Goal: Transaction & Acquisition: Purchase product/service

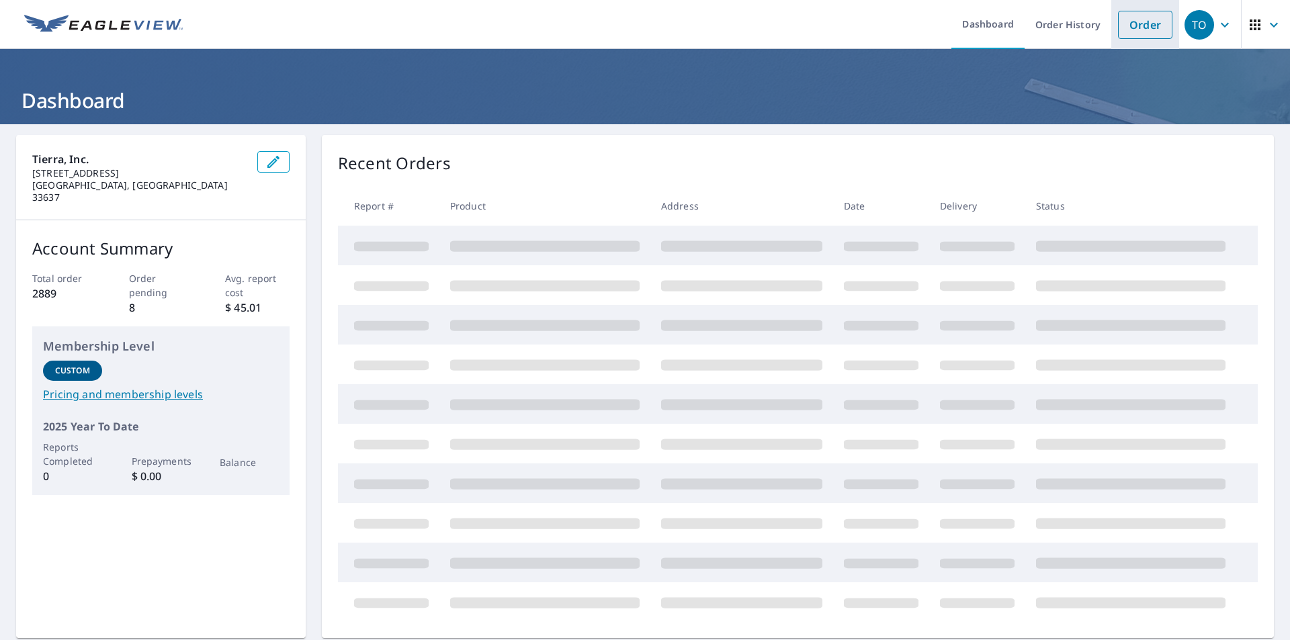
click at [1139, 27] on link "Order" at bounding box center [1145, 25] width 54 height 28
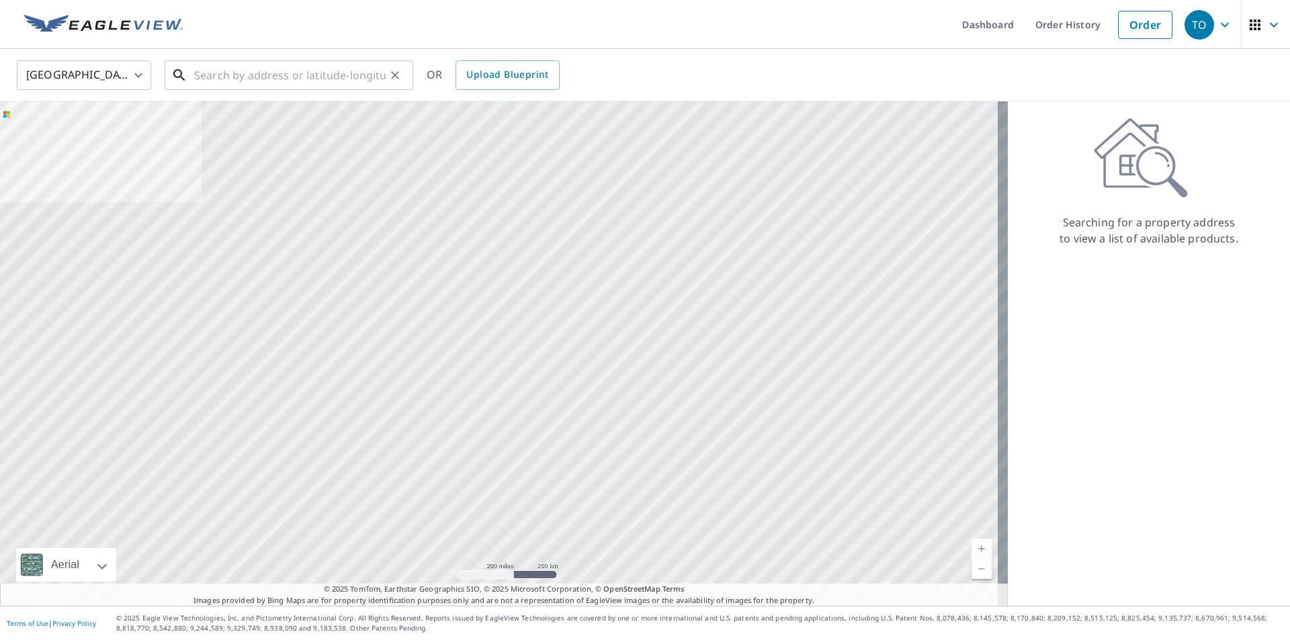
click at [287, 77] on input "text" at bounding box center [290, 75] width 192 height 38
paste input "[STREET_ADDRESS][PERSON_NAME]"
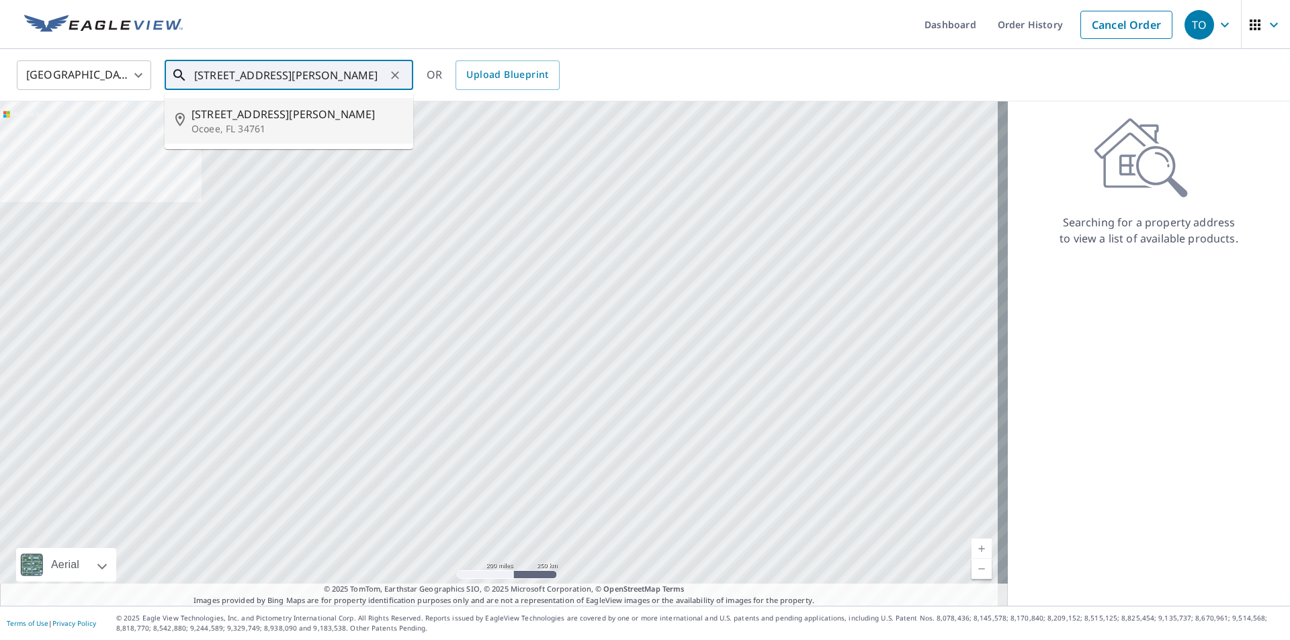
click at [252, 122] on p "Ocoee, FL 34761" at bounding box center [297, 128] width 211 height 13
type input "[STREET_ADDRESS][PERSON_NAME]"
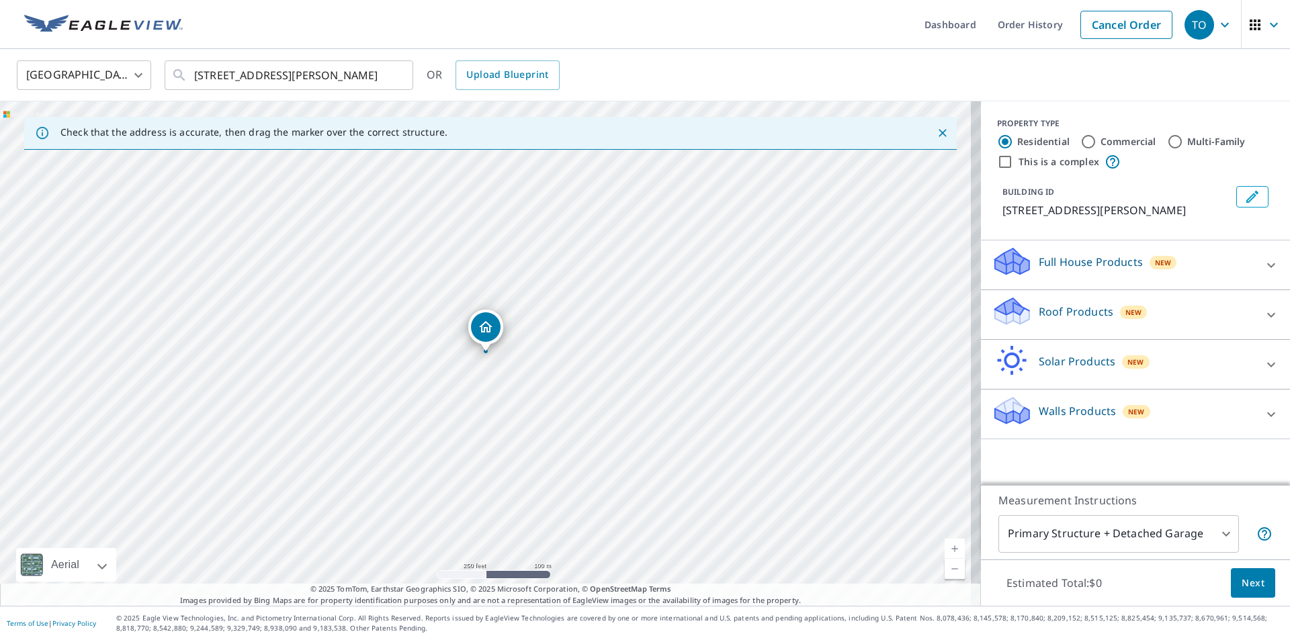
click at [1266, 316] on icon at bounding box center [1271, 315] width 16 height 16
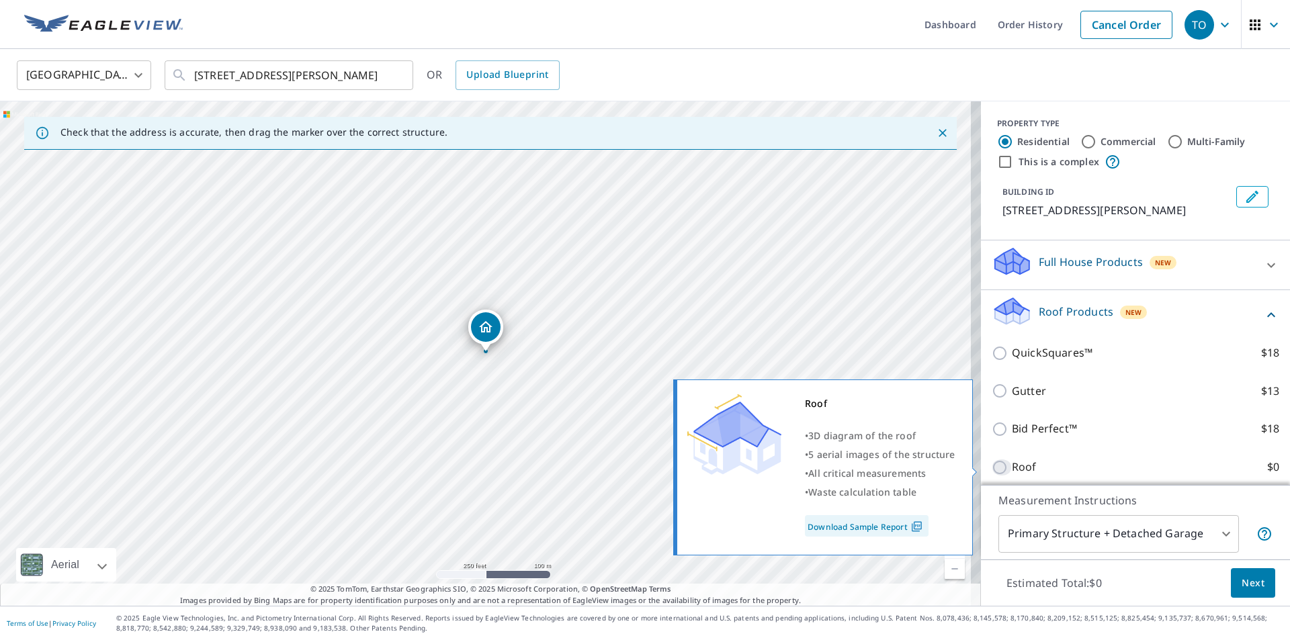
click at [992, 467] on input "Roof $0" at bounding box center [1002, 468] width 20 height 16
checkbox input "true"
type input "3"
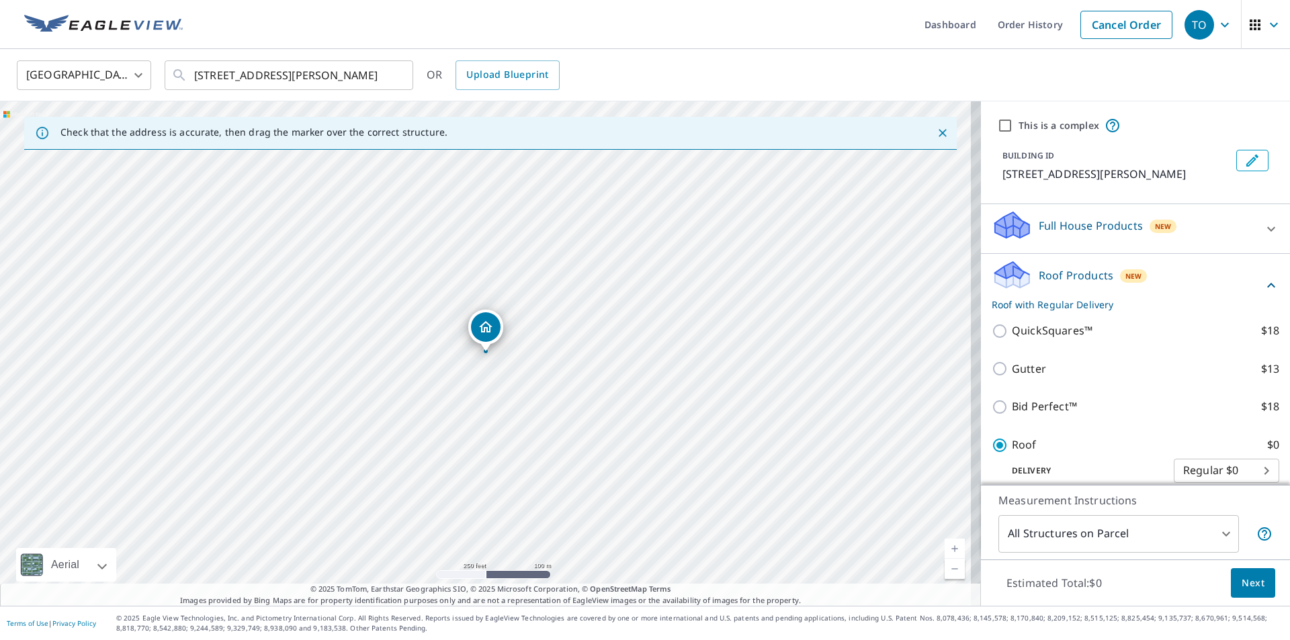
click at [1243, 587] on span "Next" at bounding box center [1253, 583] width 23 height 17
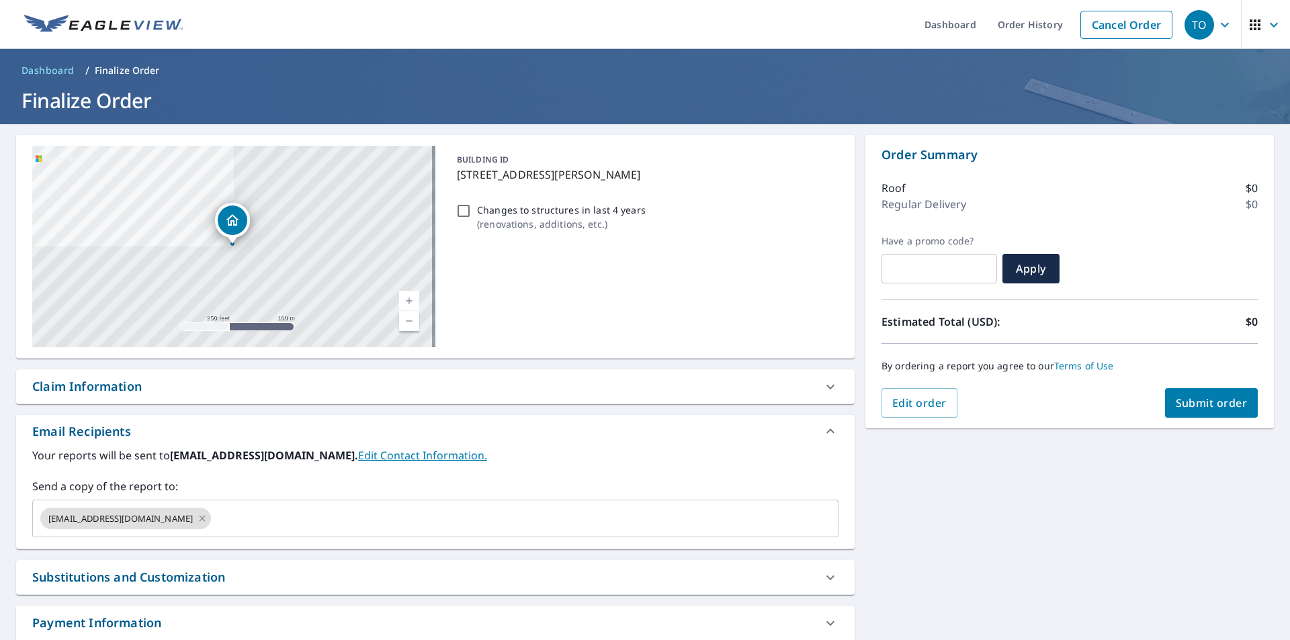
scroll to position [87, 0]
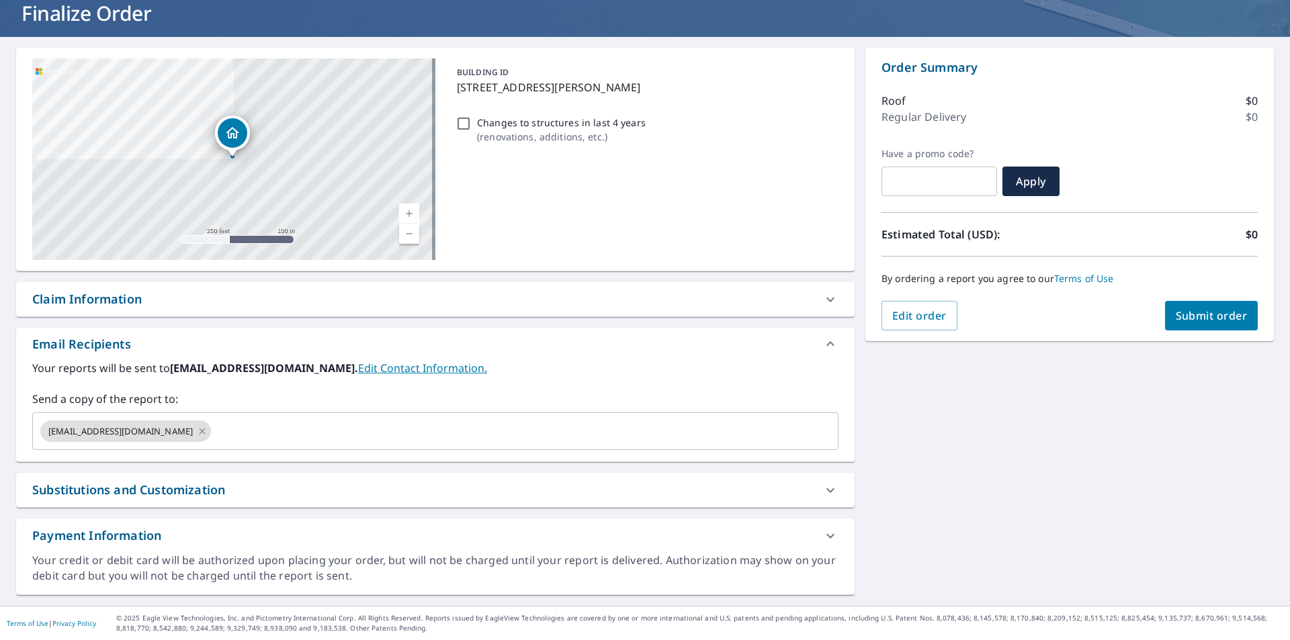
click at [168, 306] on div "Claim Information" at bounding box center [423, 299] width 782 height 18
checkbox input "true"
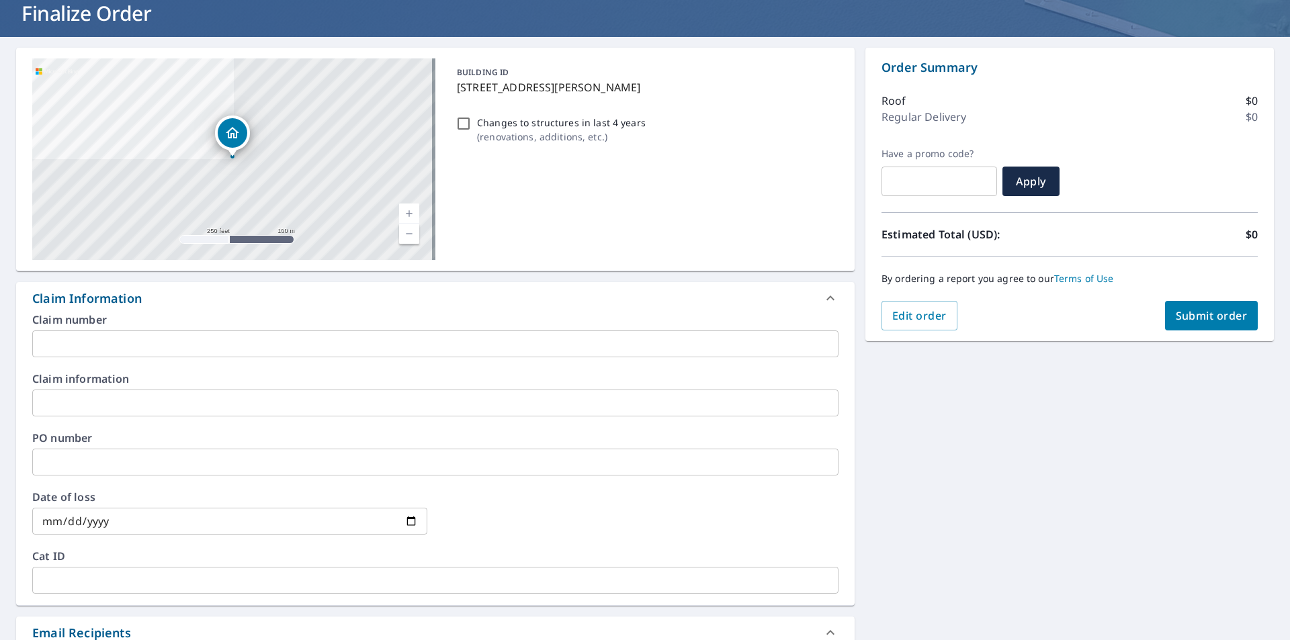
click at [178, 345] on input "text" at bounding box center [435, 344] width 806 height 27
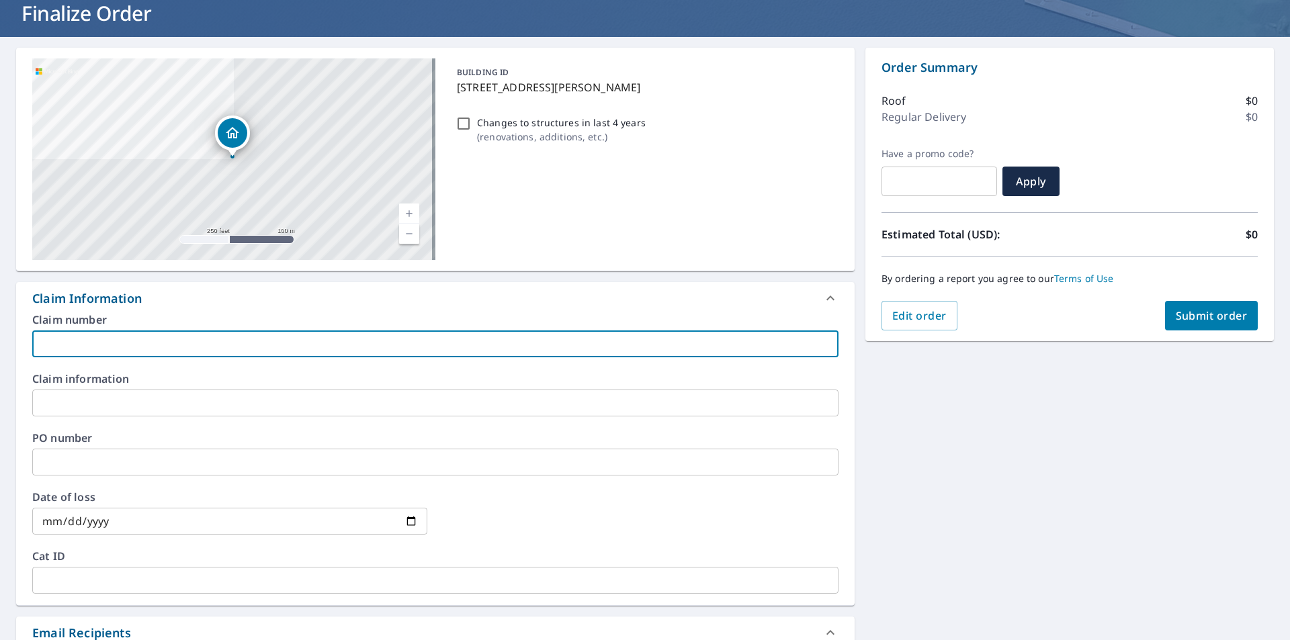
paste input "[PHONE_NUMBER]"
type input "[PHONE_NUMBER]"
checkbox input "true"
type input "[PHONE_NUMBER]"
click at [171, 399] on input "text" at bounding box center [435, 403] width 806 height 27
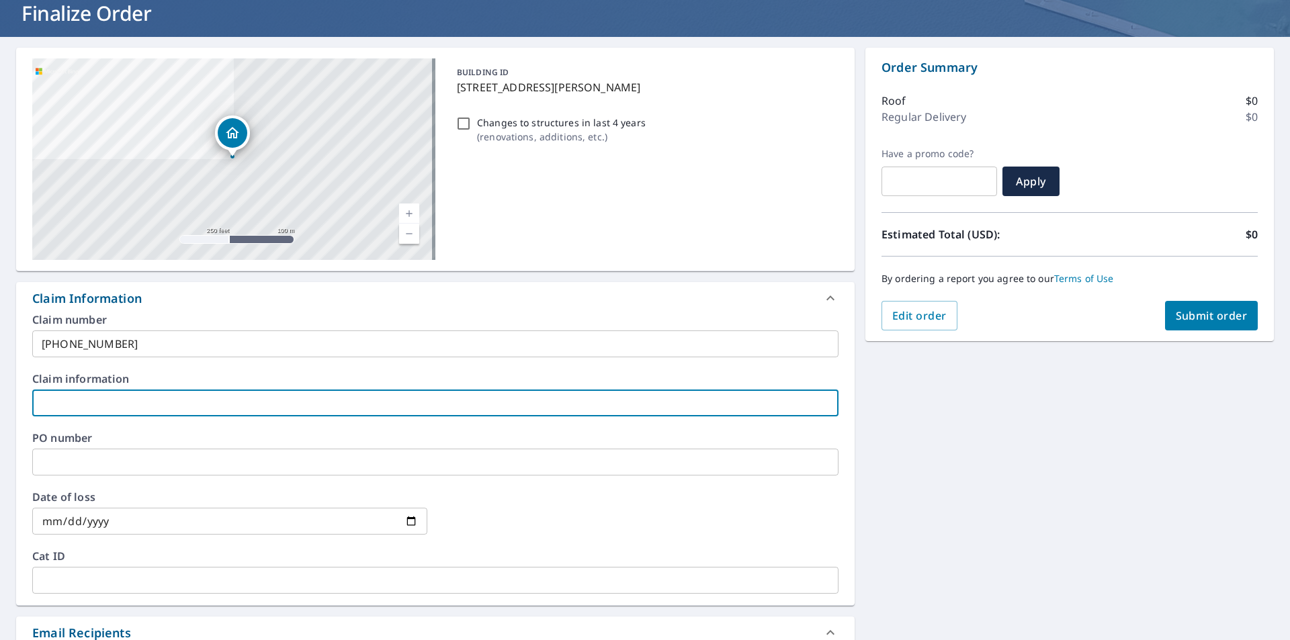
type input "H"
checkbox input "true"
type input "Hi"
checkbox input "true"
type input "Hil"
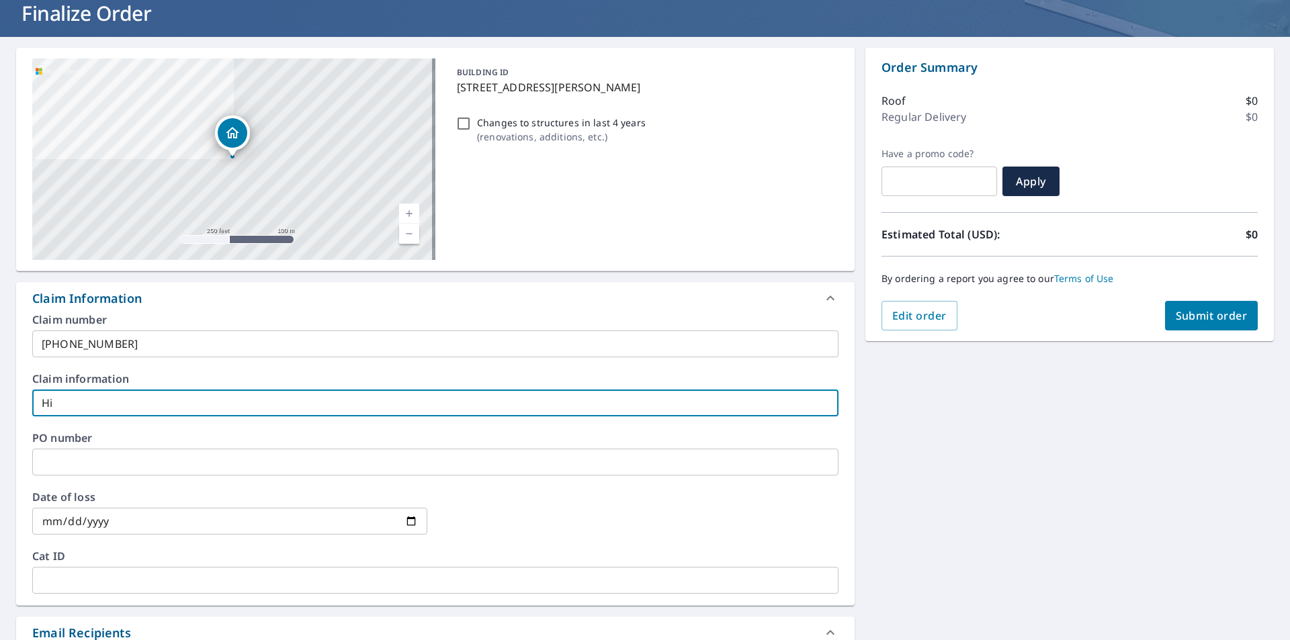
checkbox input "true"
type input "Hill"
checkbox input "true"
type input "Hill"
checkbox input "true"
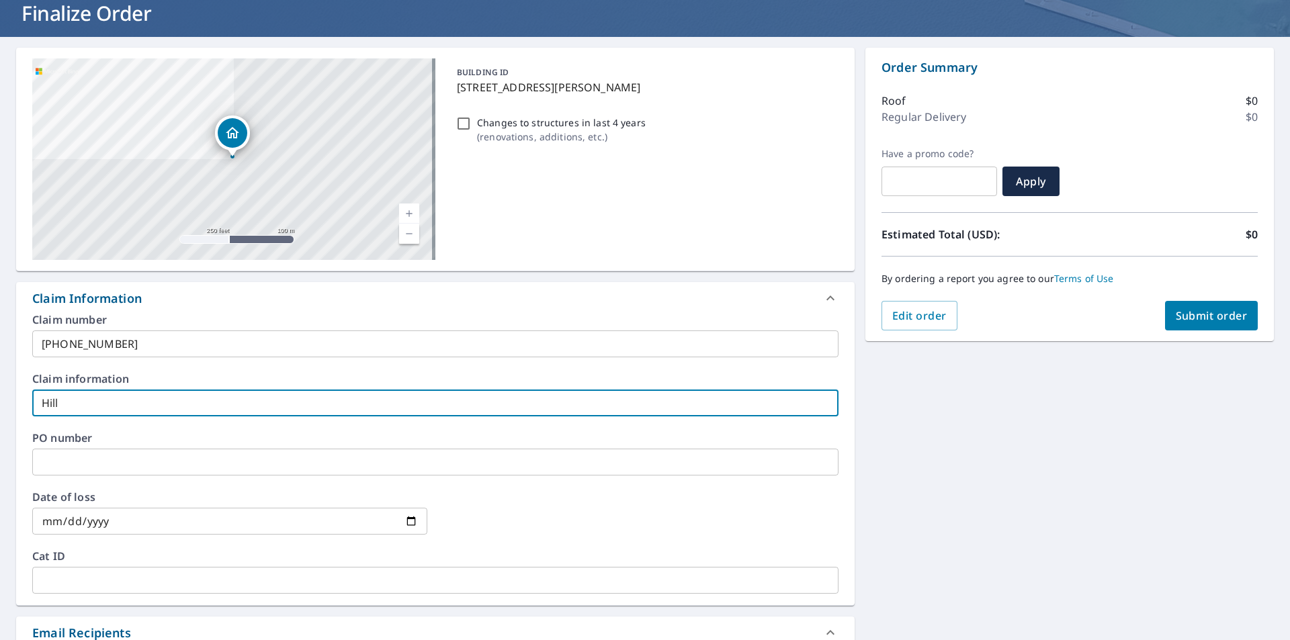
type input "Hill R"
checkbox input "true"
type input "Hill Re"
checkbox input "true"
type input "Hill Res"
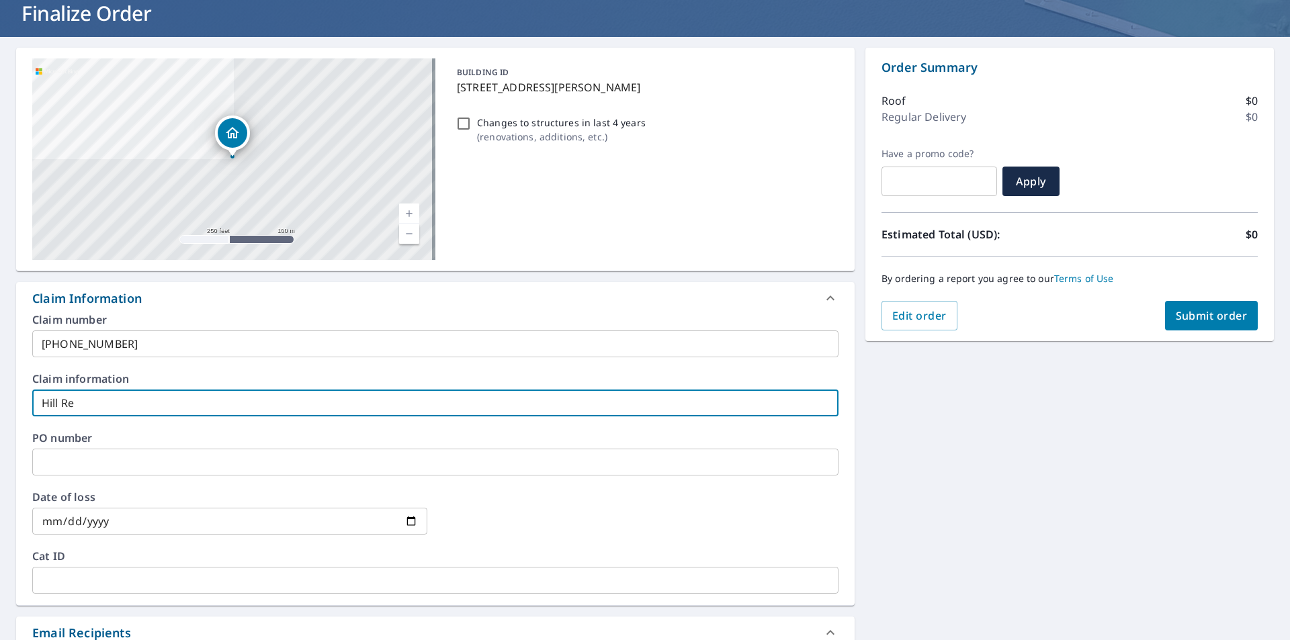
checkbox input "true"
type input "Hill Resi"
checkbox input "true"
type input "Hill Resid"
checkbox input "true"
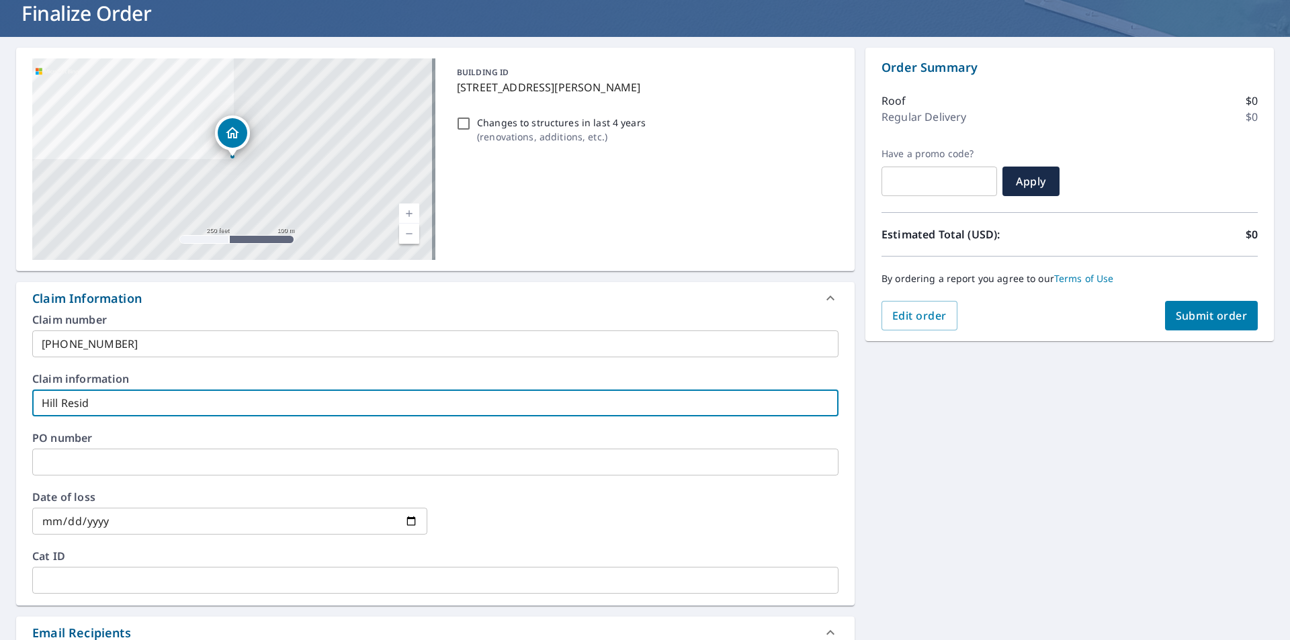
type input "Hill Reside"
checkbox input "true"
type input "Hill Residen"
checkbox input "true"
type input "Hill Residenc"
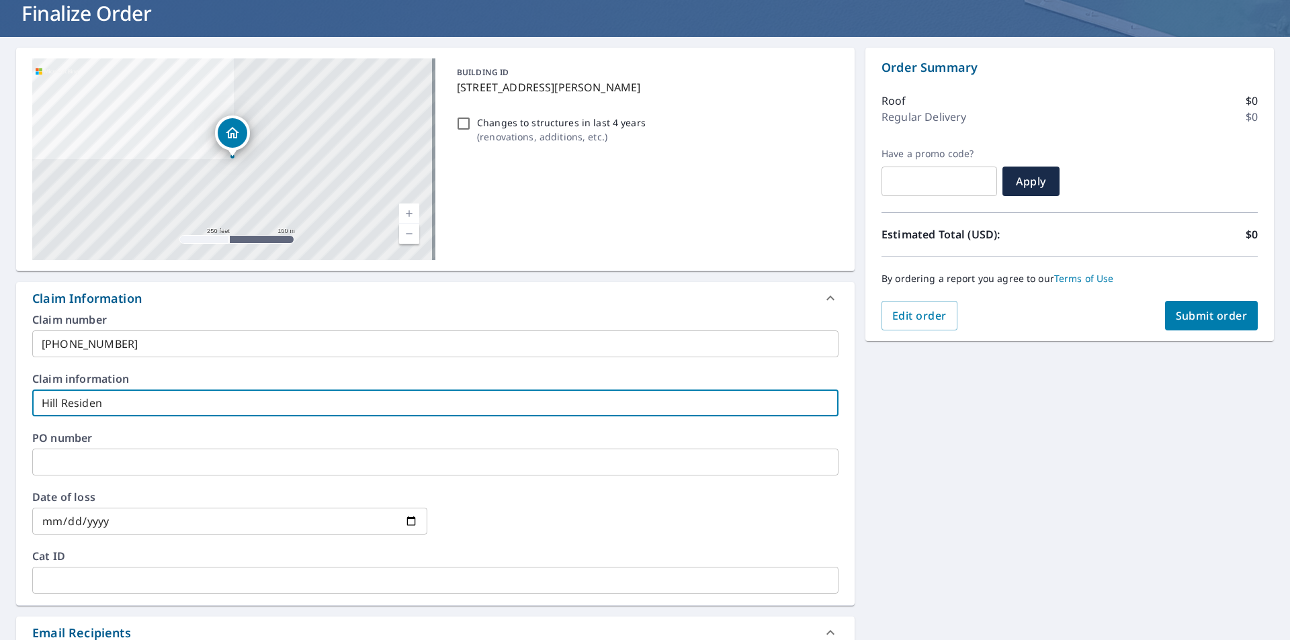
checkbox input "true"
type input "Hill Residence"
checkbox input "true"
type input "Hill Residence"
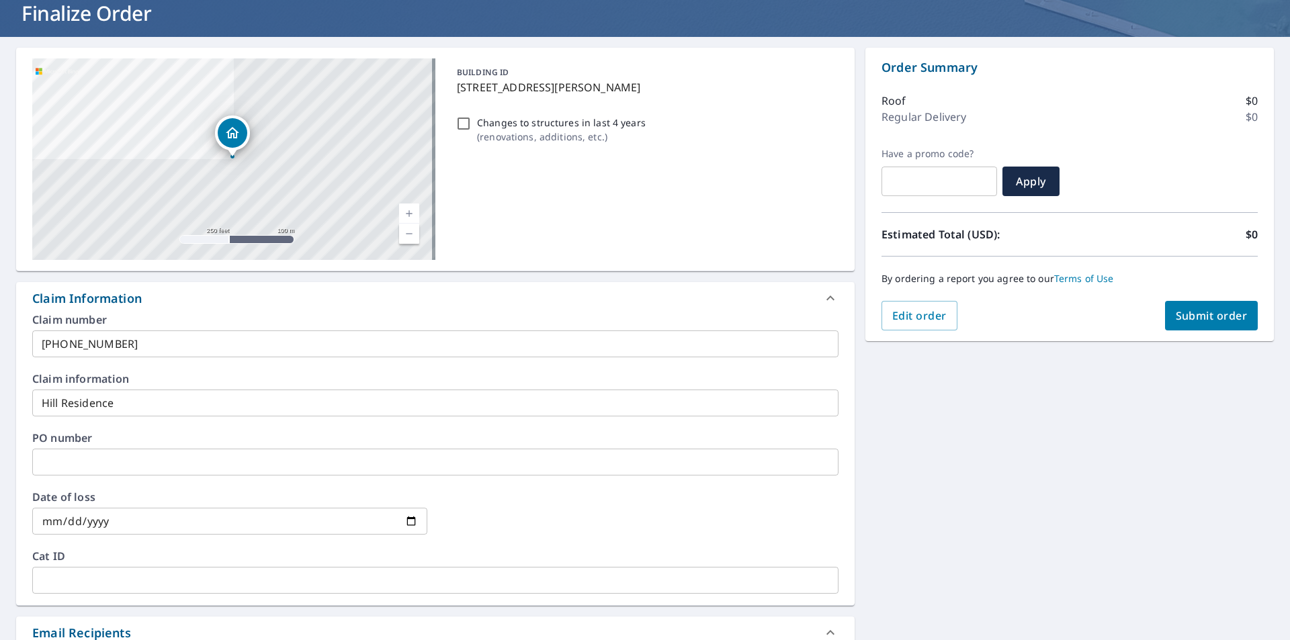
click at [185, 440] on label "PO number" at bounding box center [435, 438] width 806 height 11
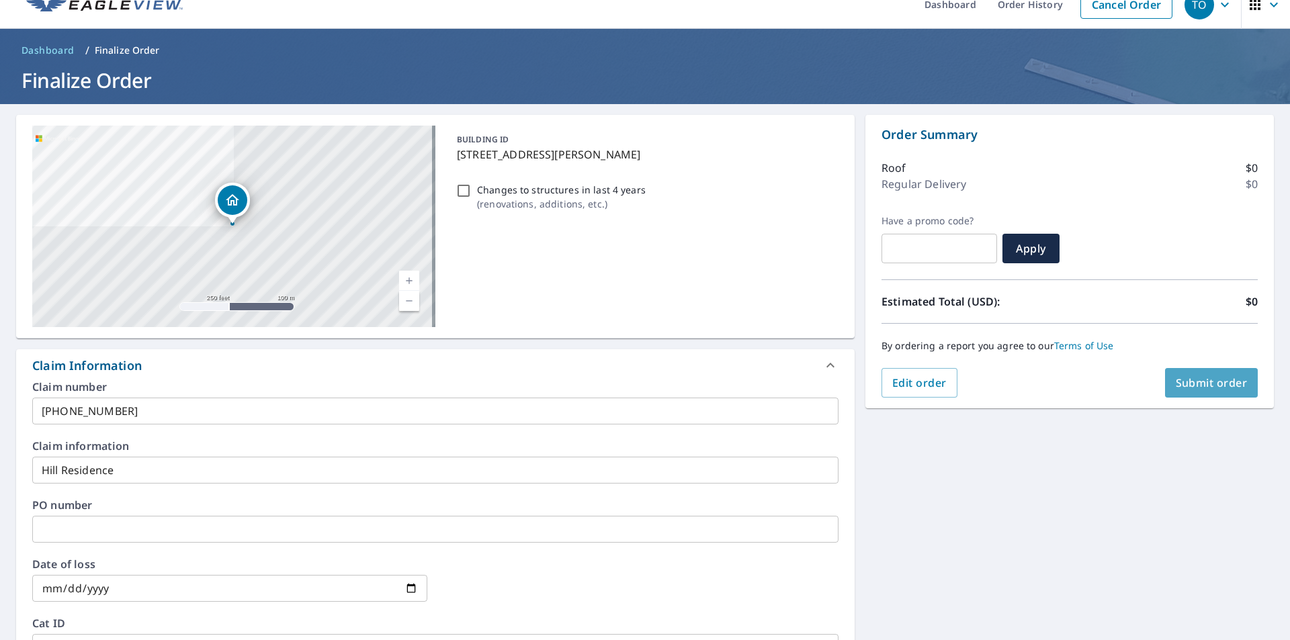
click at [1194, 384] on span "Submit order" at bounding box center [1212, 383] width 72 height 15
checkbox input "true"
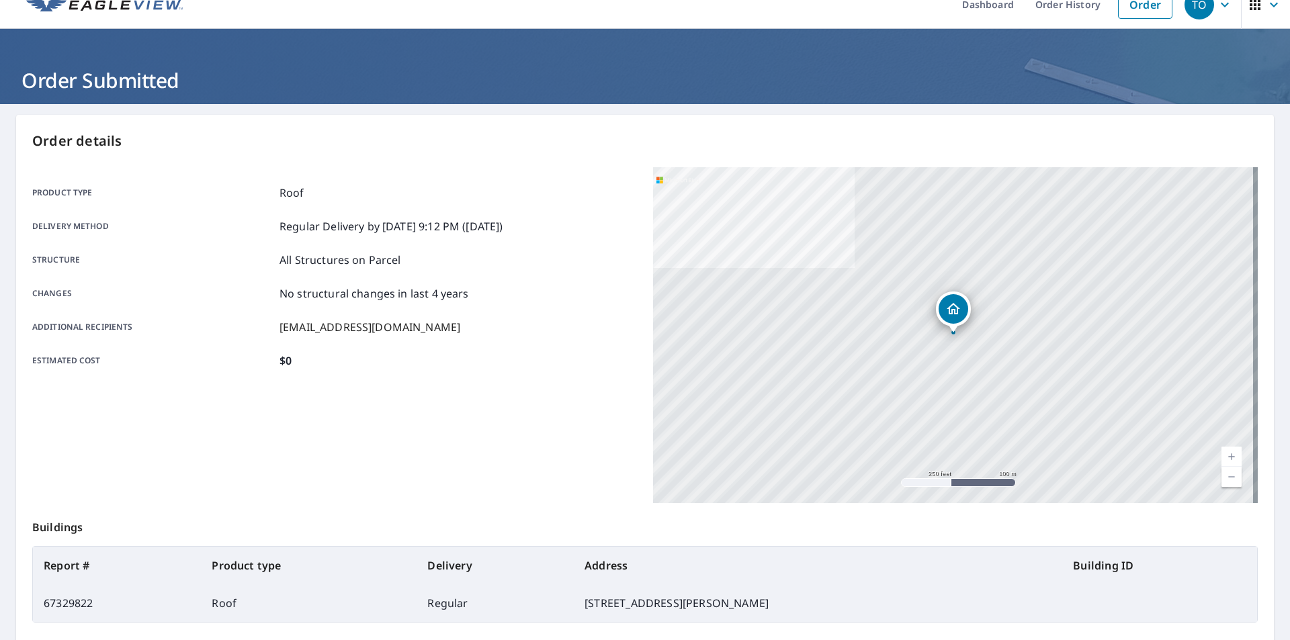
scroll to position [151, 0]
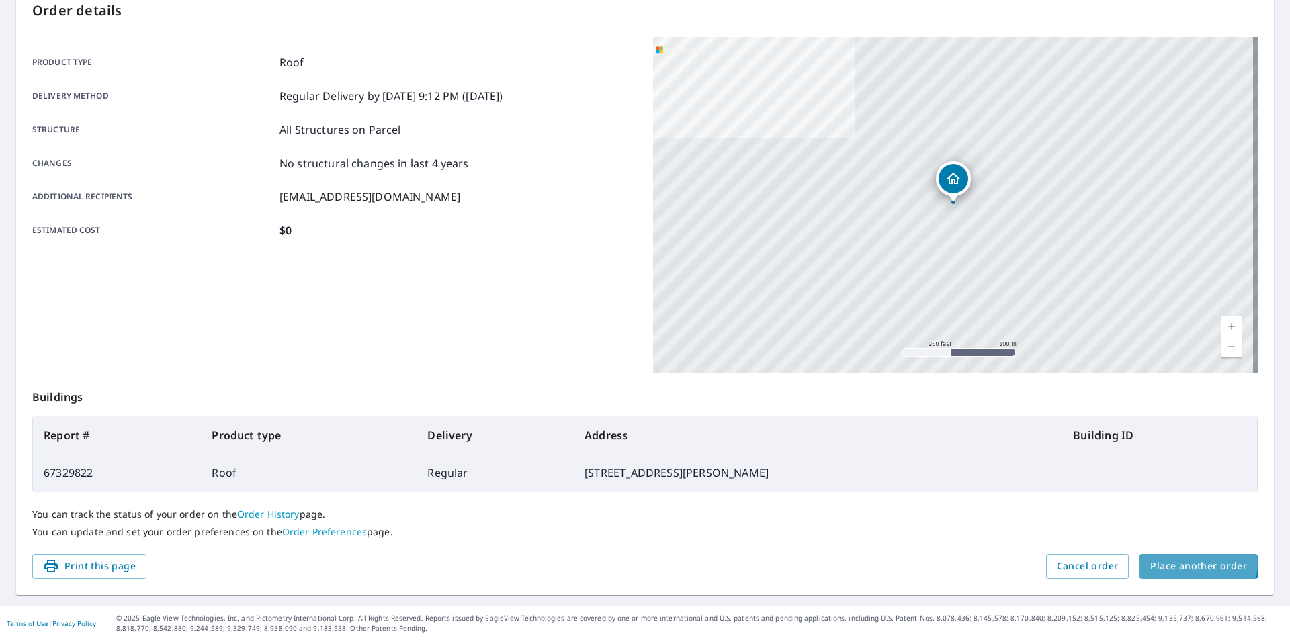
click at [1181, 563] on span "Place another order" at bounding box center [1199, 566] width 97 height 17
